Goal: Task Accomplishment & Management: Manage account settings

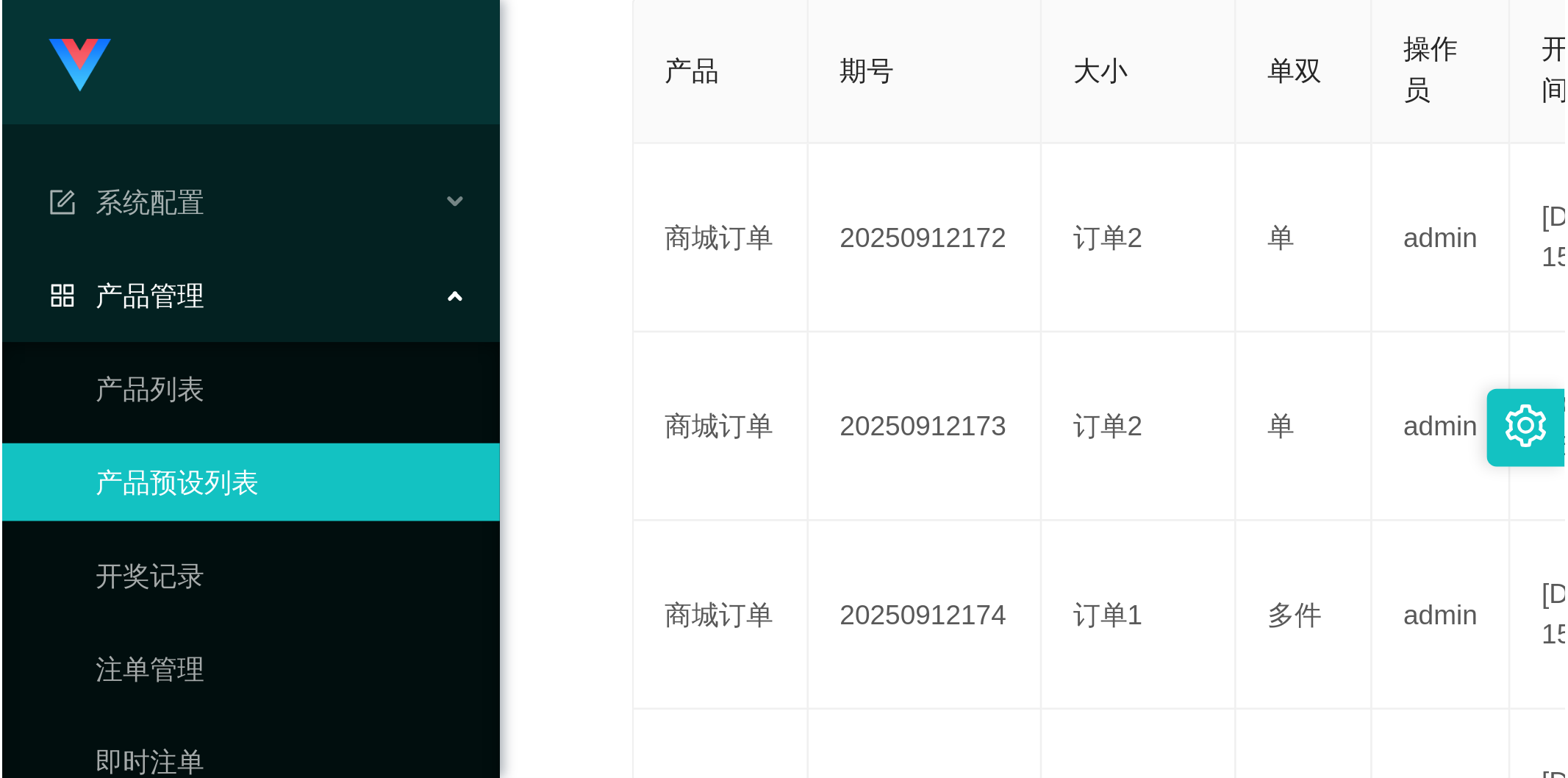
scroll to position [244, 0]
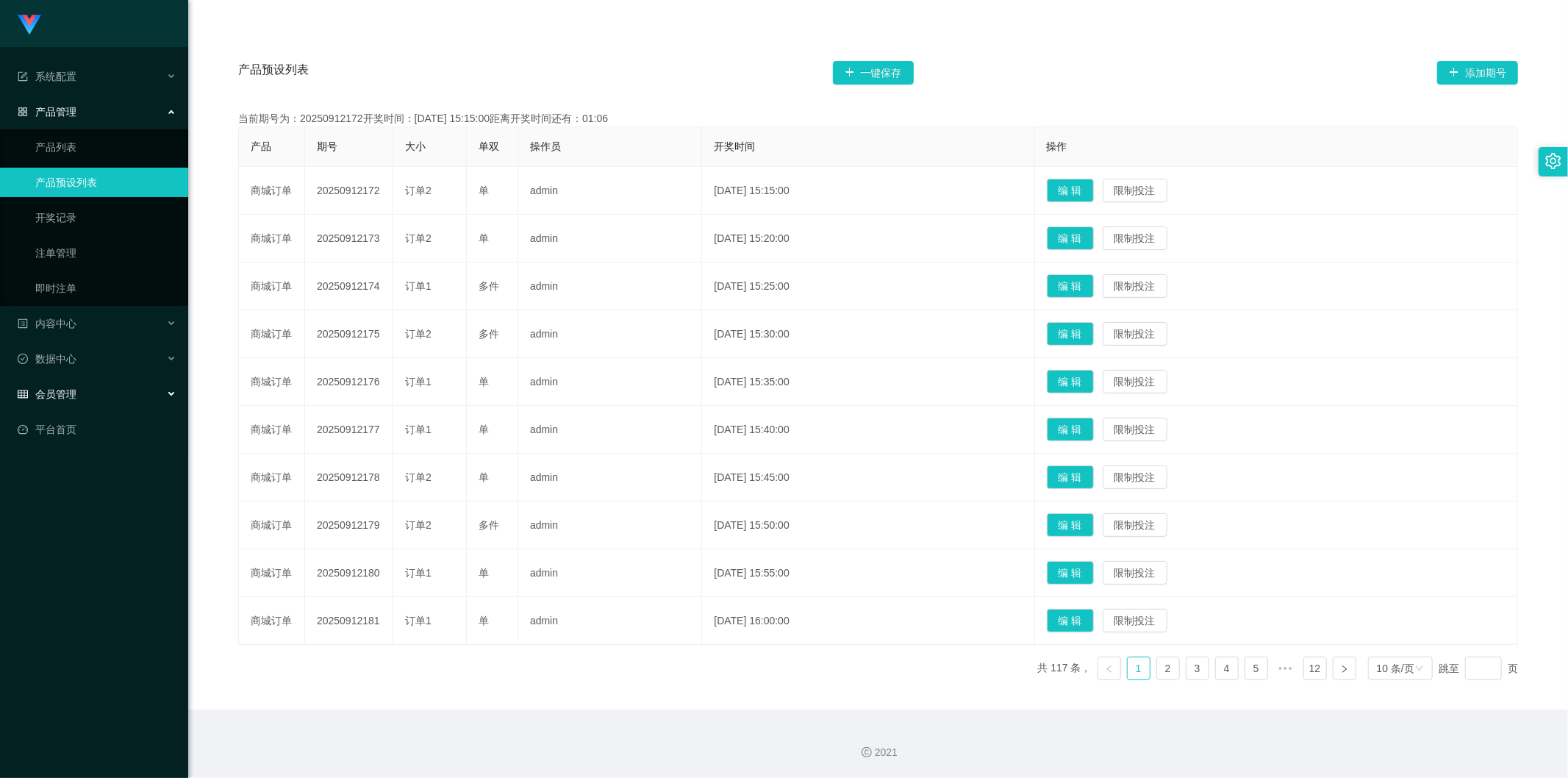
click at [90, 293] on div "会员管理" at bounding box center [94, 394] width 188 height 29
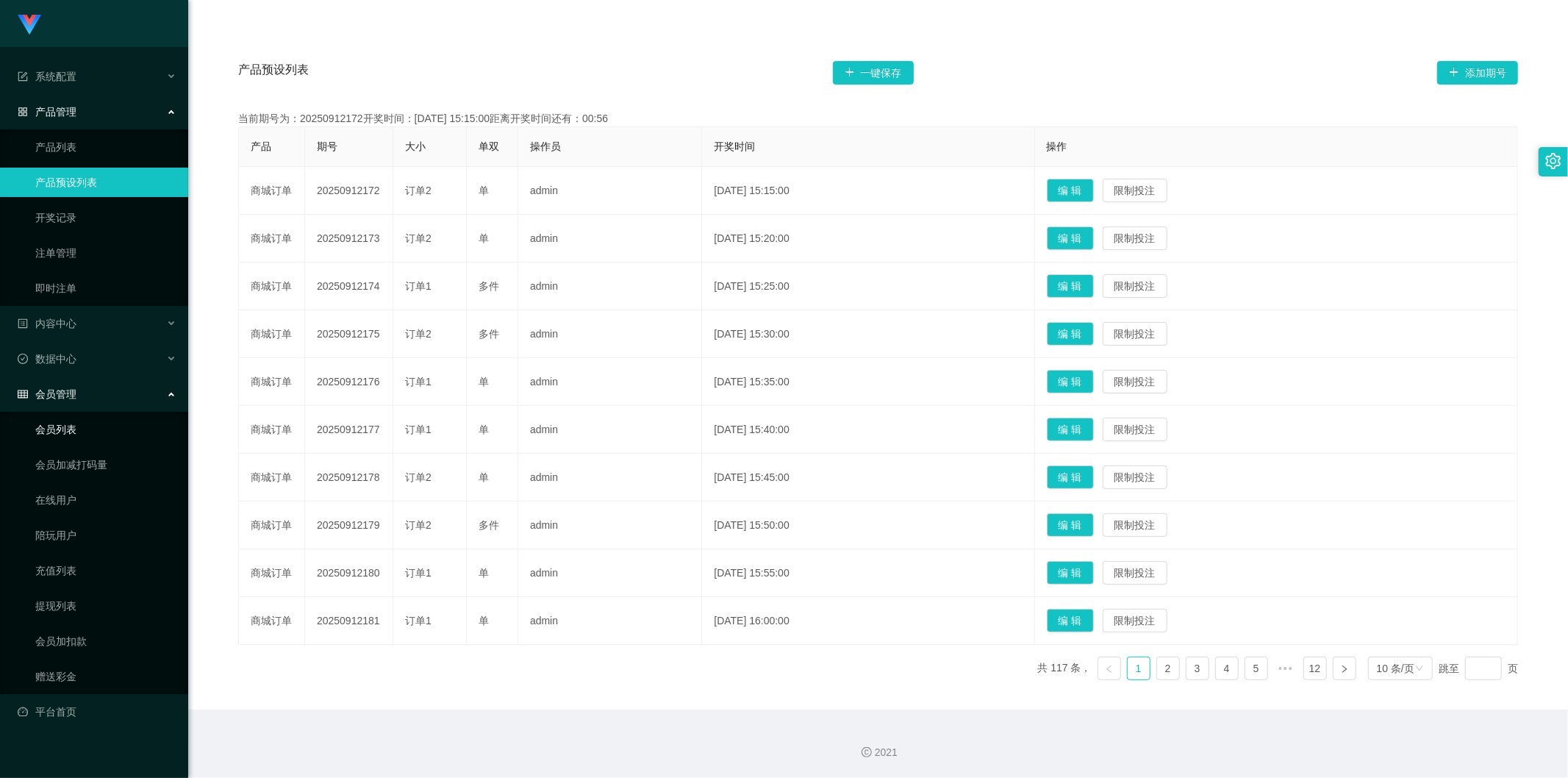
click at [100, 293] on link "会员列表" at bounding box center [106, 429] width 141 height 29
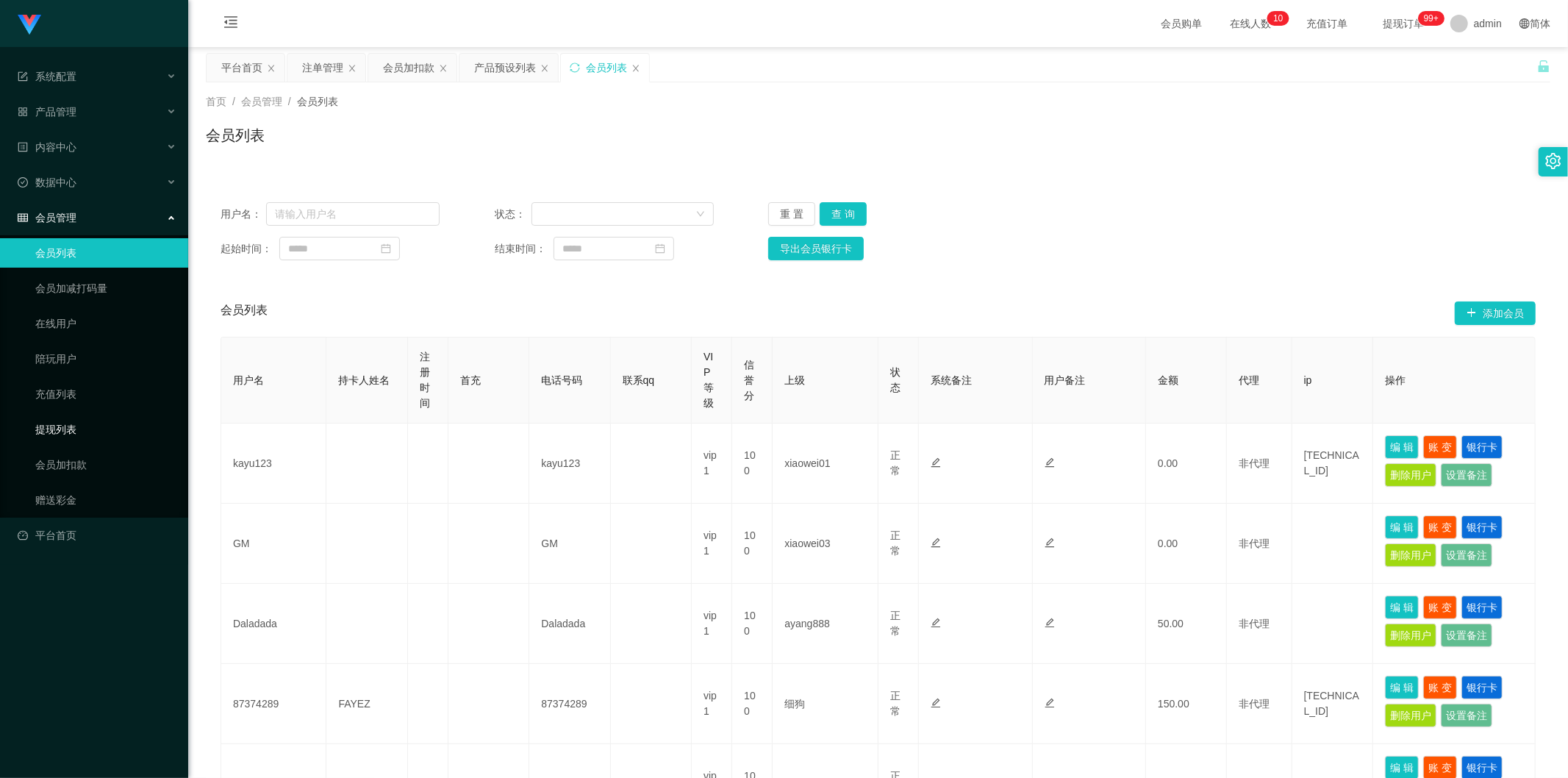
click at [71, 293] on link "提现列表" at bounding box center [106, 429] width 141 height 29
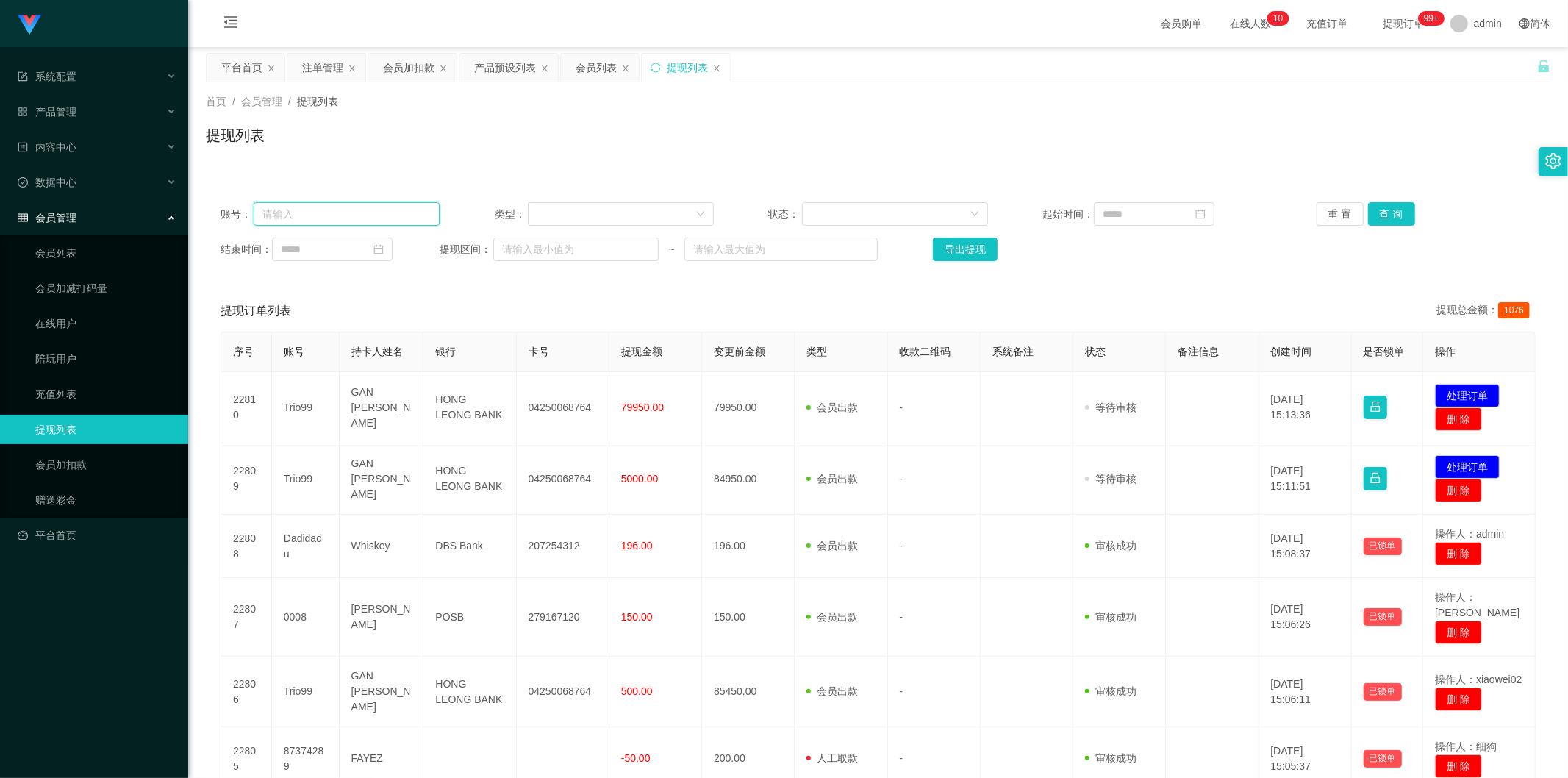
click at [364, 214] on input "text" at bounding box center [347, 214] width 186 height 23
paste input "98894633"
type input "98894633"
click at [590, 208] on button "查 询" at bounding box center [1391, 214] width 47 height 23
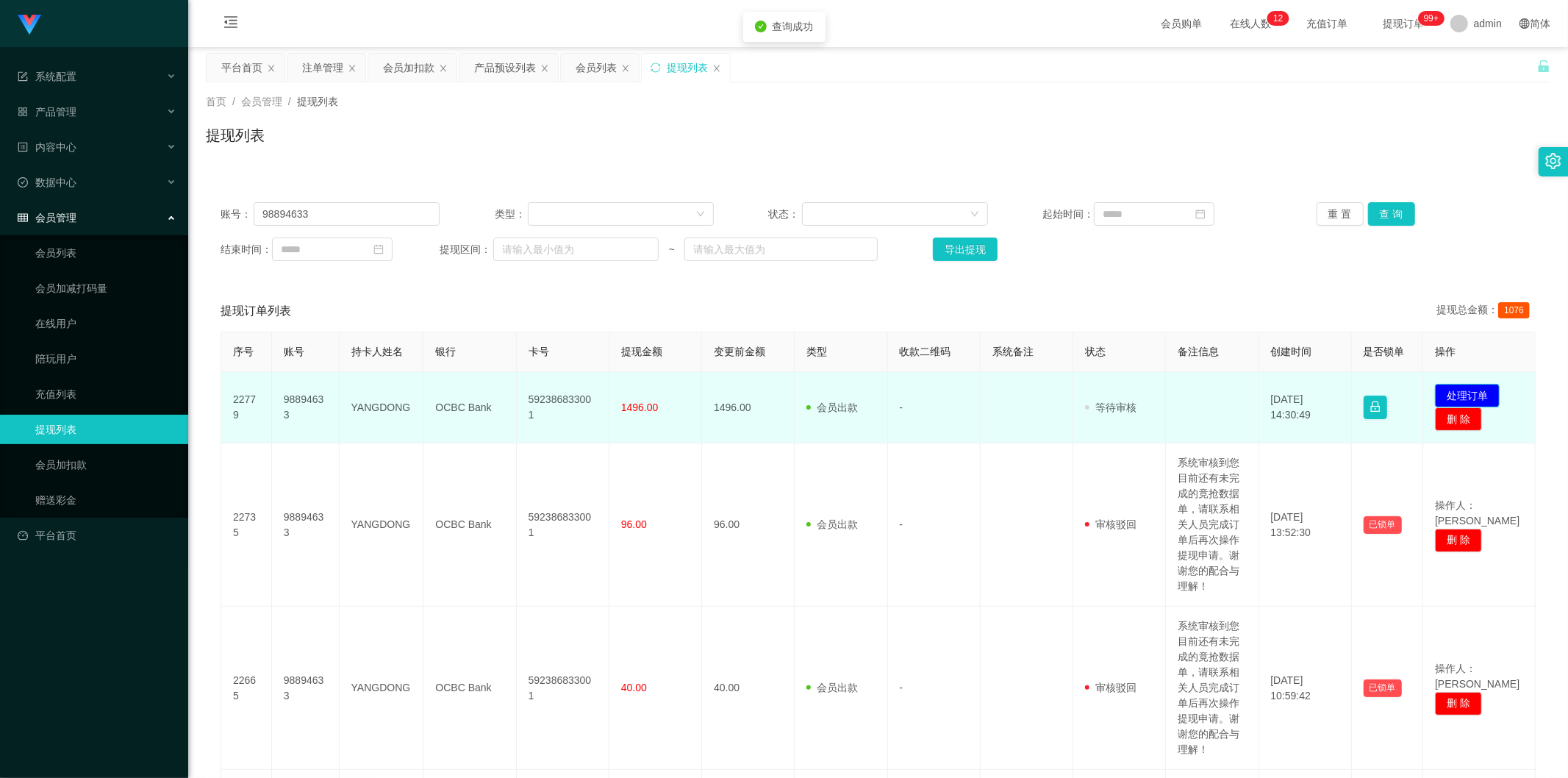
click at [590, 293] on button "处理订单" at bounding box center [1467, 395] width 65 height 23
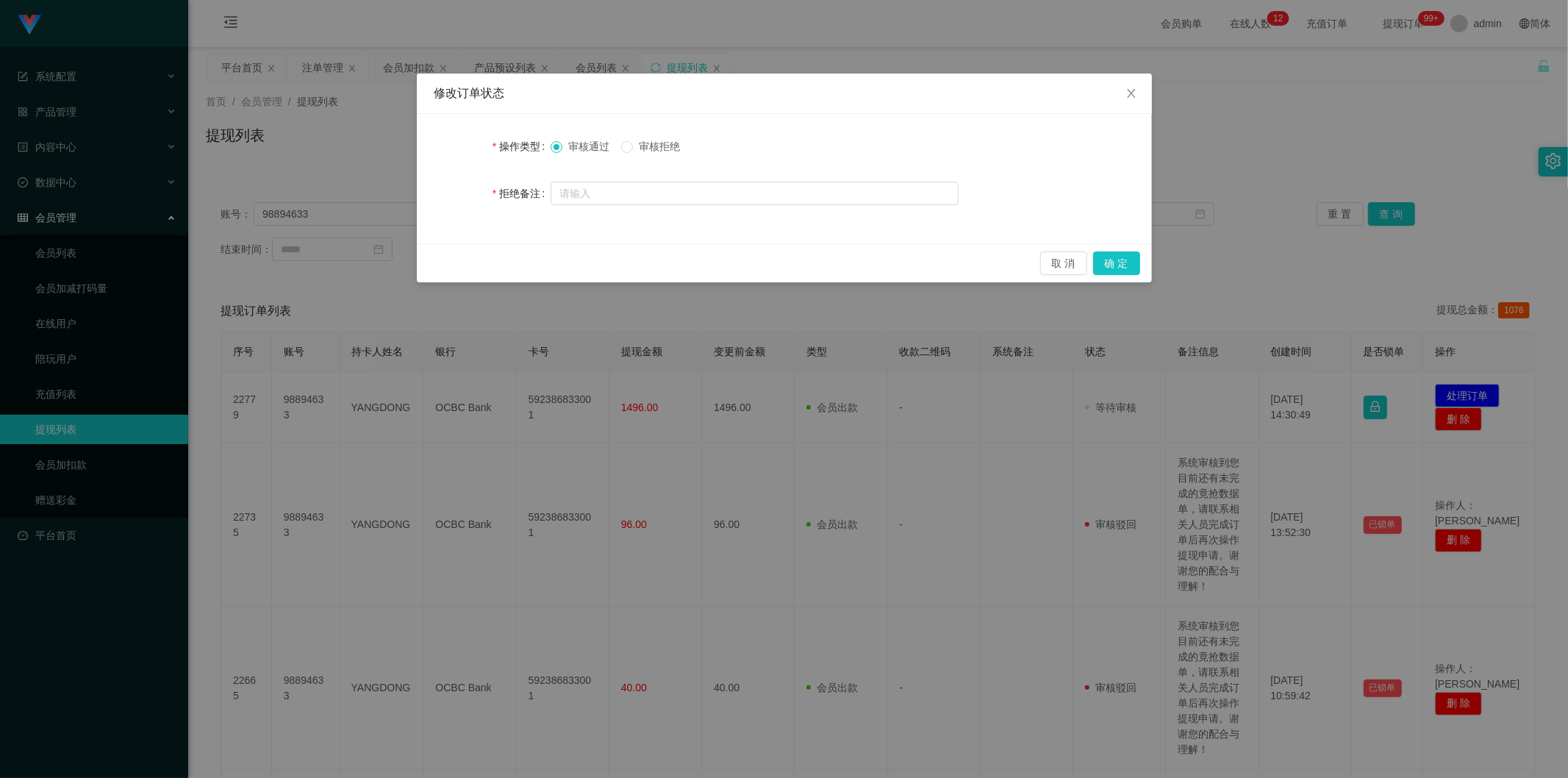
click at [590, 147] on span "审核拒绝" at bounding box center [659, 146] width 53 height 12
click at [590, 187] on input "text" at bounding box center [755, 194] width 408 height 23
click at [590, 196] on input "系统检测到您尚未完成福利订单，" at bounding box center [755, 194] width 408 height 23
click at [590, 194] on input "系统检测到您尚未完成福利订单，请完成福利订单后在经理的指导下进行提现" at bounding box center [755, 194] width 408 height 23
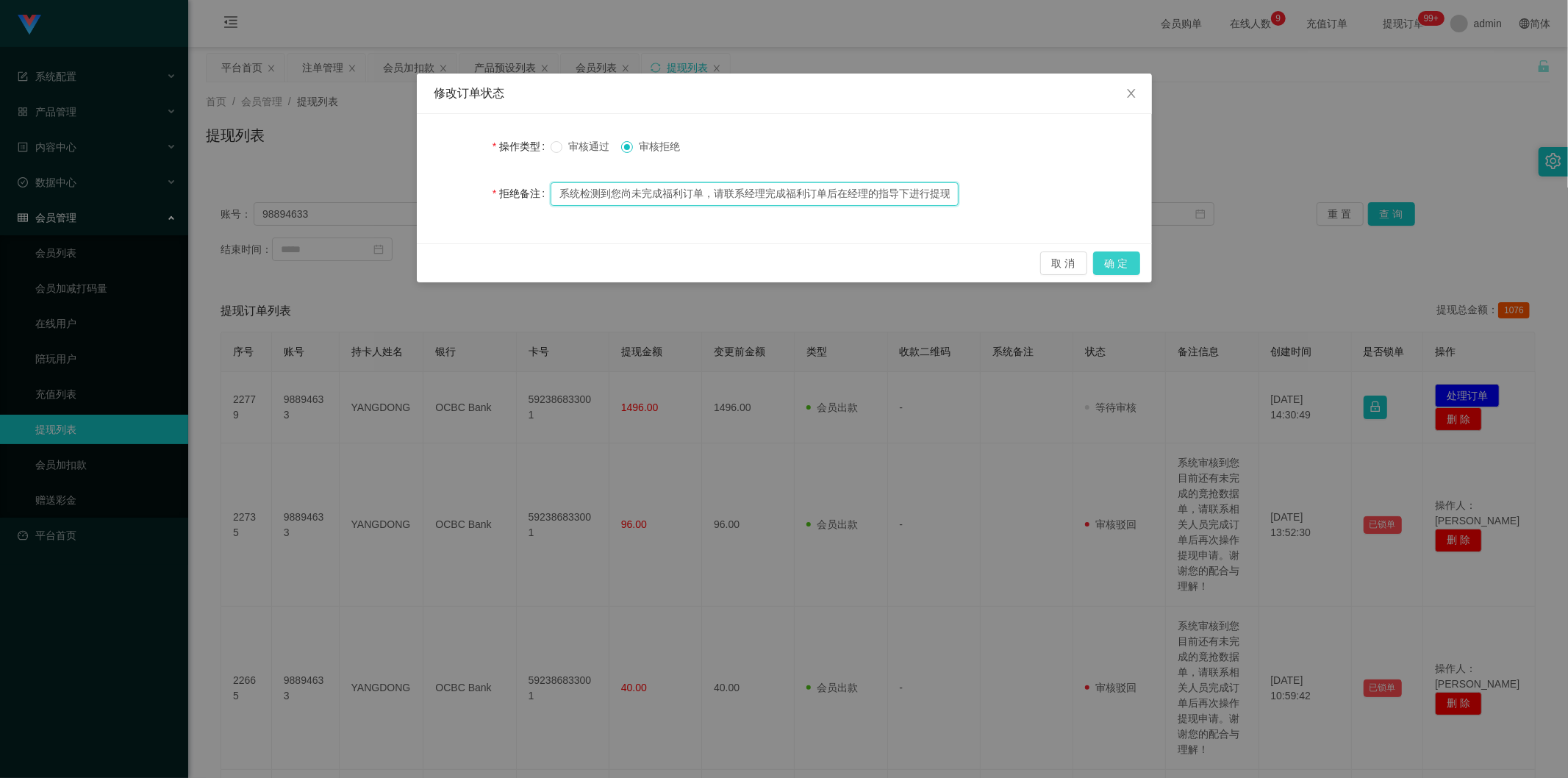
type input "系统检测到您尚未完成福利订单，请联系经理完成福利订单后在经理的指导下进行提现"
click at [590, 258] on button "确 定" at bounding box center [1116, 263] width 47 height 23
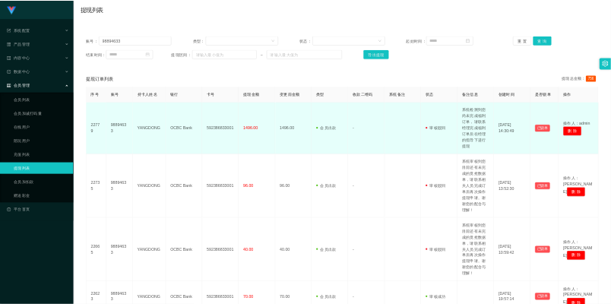
scroll to position [84, 0]
